Goal: Information Seeking & Learning: Learn about a topic

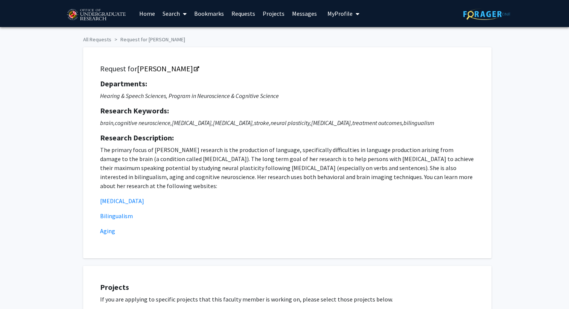
click at [100, 41] on div "Request for [PERSON_NAME] Departments: Hearing & Speech Sciences, Program in Ne…" at bounding box center [284, 149] width 414 height 219
click at [338, 17] on span "My Profile" at bounding box center [339, 14] width 25 height 8
click at [147, 14] on link "Home" at bounding box center [146, 13] width 23 height 26
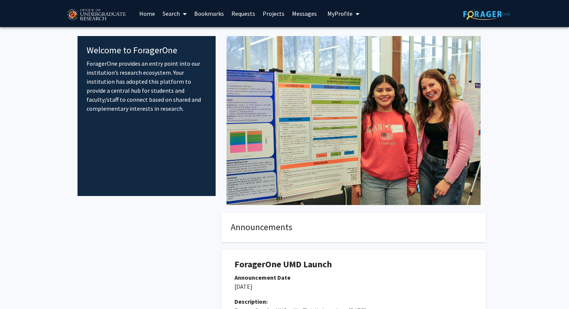
click at [244, 14] on link "Requests" at bounding box center [242, 13] width 31 height 26
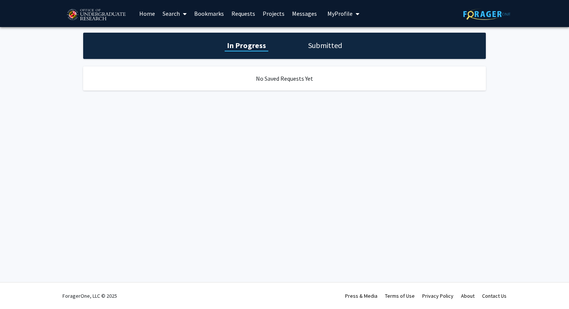
click at [265, 16] on link "Projects" at bounding box center [273, 13] width 29 height 26
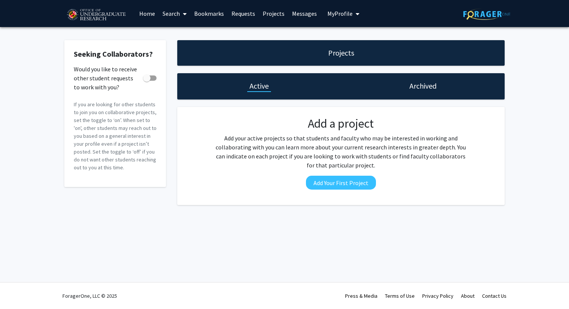
click at [178, 16] on link "Search" at bounding box center [175, 13] width 32 height 26
click at [182, 38] on span "Faculty/Staff" at bounding box center [186, 34] width 55 height 15
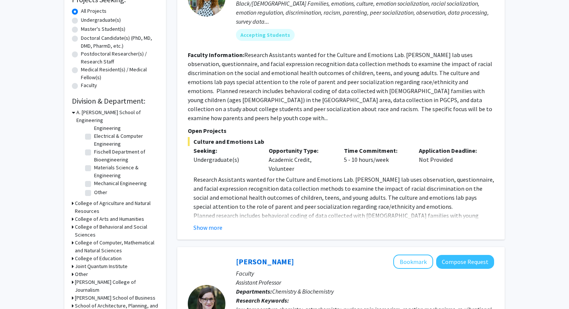
scroll to position [119, 0]
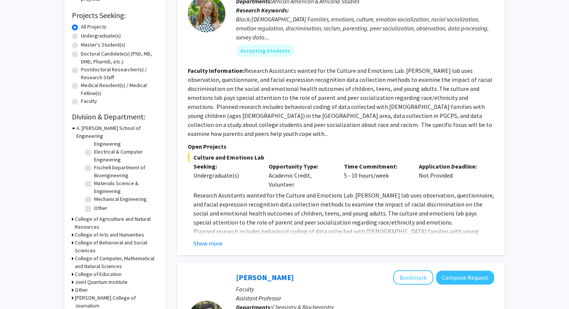
click at [81, 35] on label "Undergraduate(s)" at bounding box center [101, 36] width 40 height 8
click at [81, 35] on input "Undergraduate(s)" at bounding box center [83, 34] width 5 height 5
radio input "true"
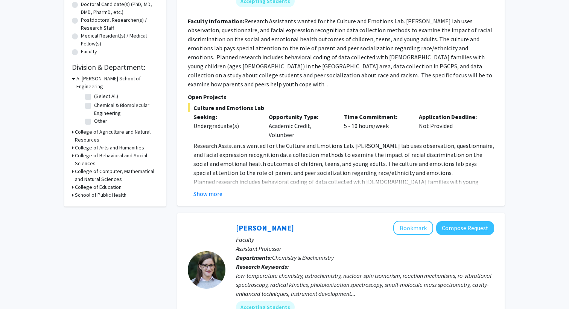
scroll to position [171, 0]
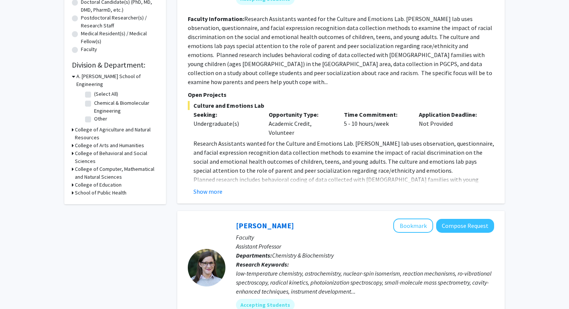
click at [115, 165] on h3 "College of Computer, Mathematical and Natural Sciences" at bounding box center [116, 173] width 83 height 16
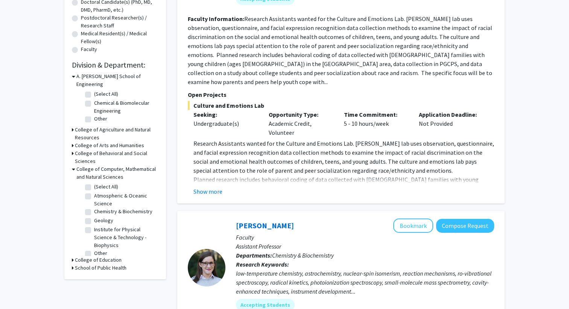
click at [94, 250] on label "Other" at bounding box center [100, 254] width 13 height 8
click at [94, 250] on input "Other" at bounding box center [96, 252] width 5 height 5
checkbox input "true"
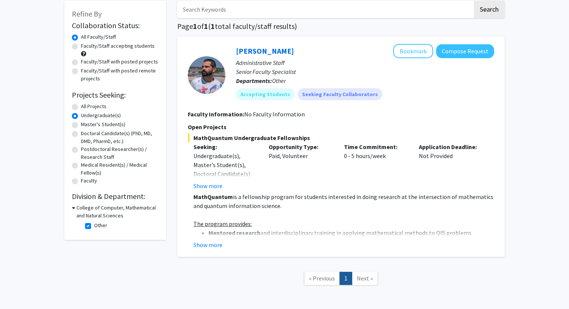
scroll to position [38, 0]
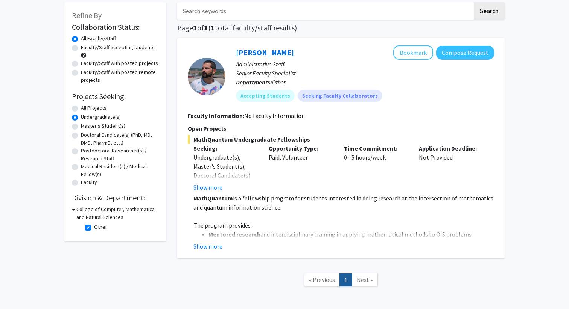
click at [94, 227] on label "Other" at bounding box center [100, 227] width 13 height 8
click at [94, 227] on input "Other" at bounding box center [96, 225] width 5 height 5
checkbox input "false"
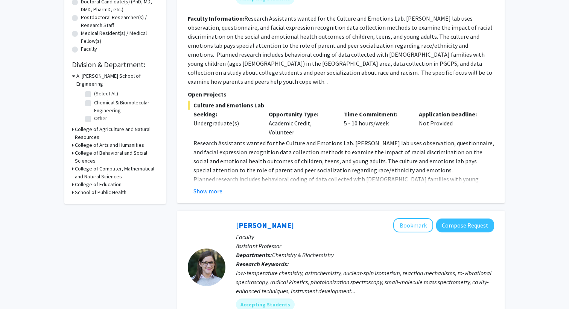
scroll to position [172, 0]
click at [109, 149] on h3 "College of Behavioral and Social Sciences" at bounding box center [116, 157] width 83 height 16
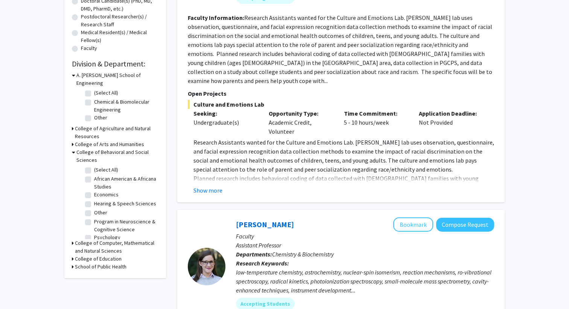
scroll to position [5, 0]
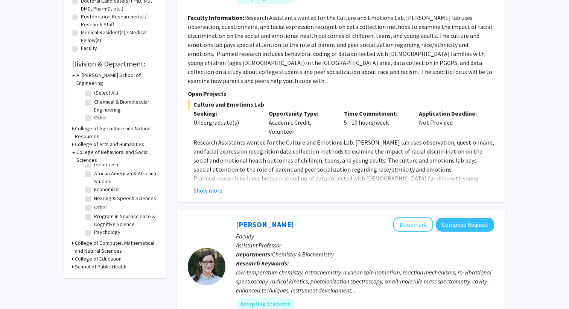
click at [94, 213] on label "Program in Neuroscience & Cognitive Science" at bounding box center [125, 221] width 62 height 16
click at [94, 213] on input "Program in Neuroscience & Cognitive Science" at bounding box center [96, 215] width 5 height 5
checkbox input "true"
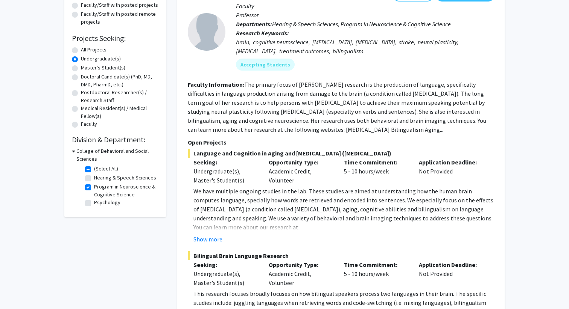
scroll to position [95, 0]
